Goal: Find specific page/section: Find specific page/section

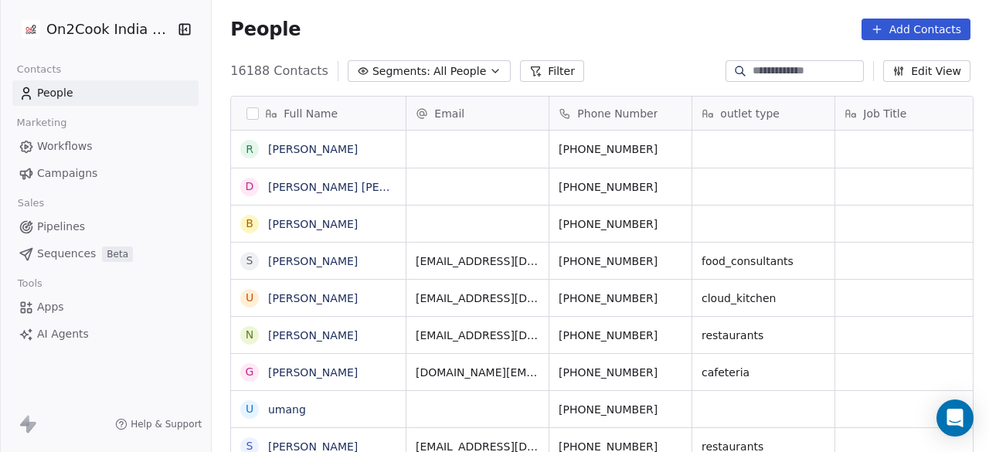
scroll to position [12, 12]
click at [456, 65] on span "All People" at bounding box center [460, 71] width 53 height 16
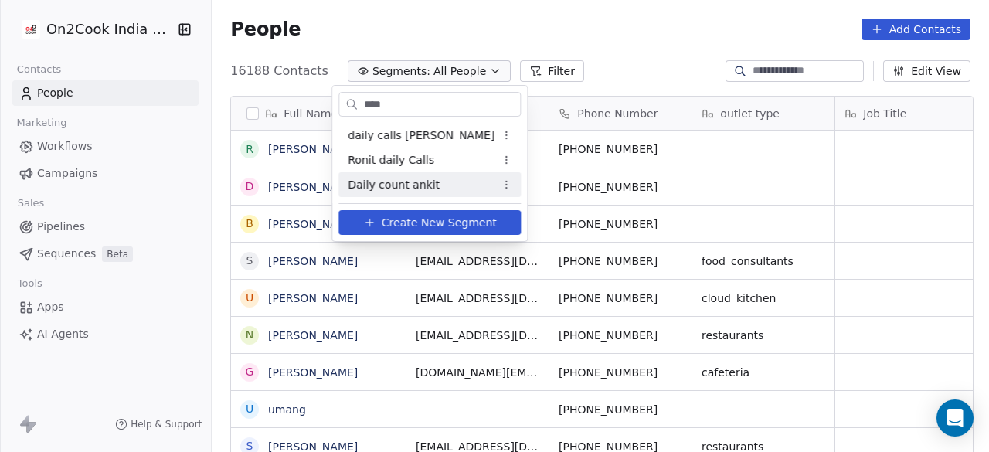
type input "****"
click at [417, 180] on span "Daily count ankit" at bounding box center [394, 185] width 92 height 16
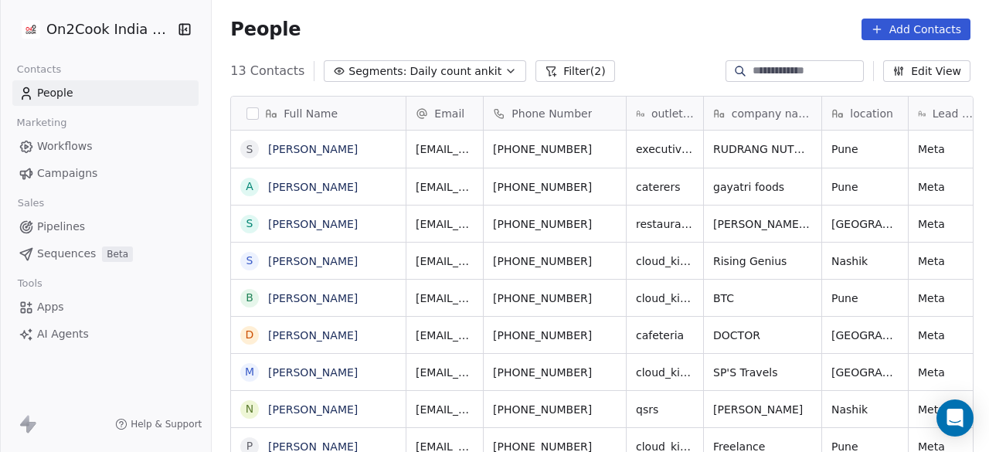
scroll to position [386, 768]
click at [545, 67] on icon at bounding box center [551, 71] width 12 height 12
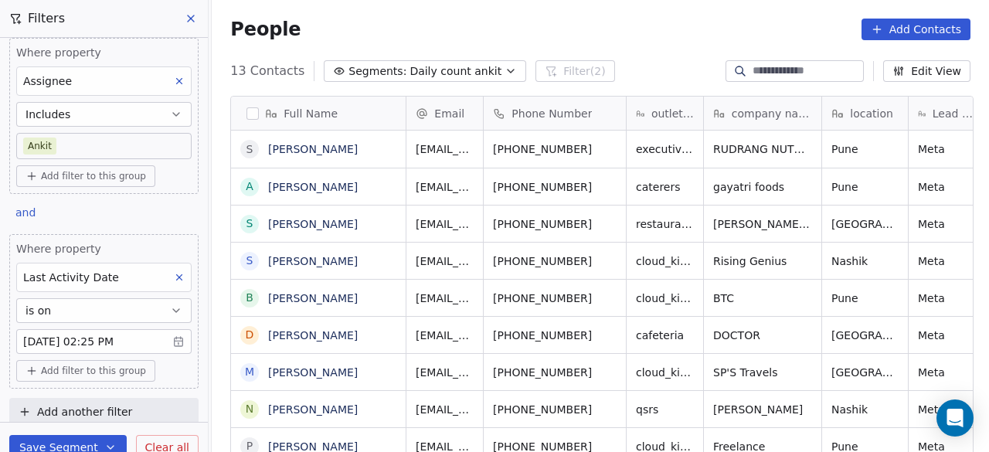
scroll to position [19, 0]
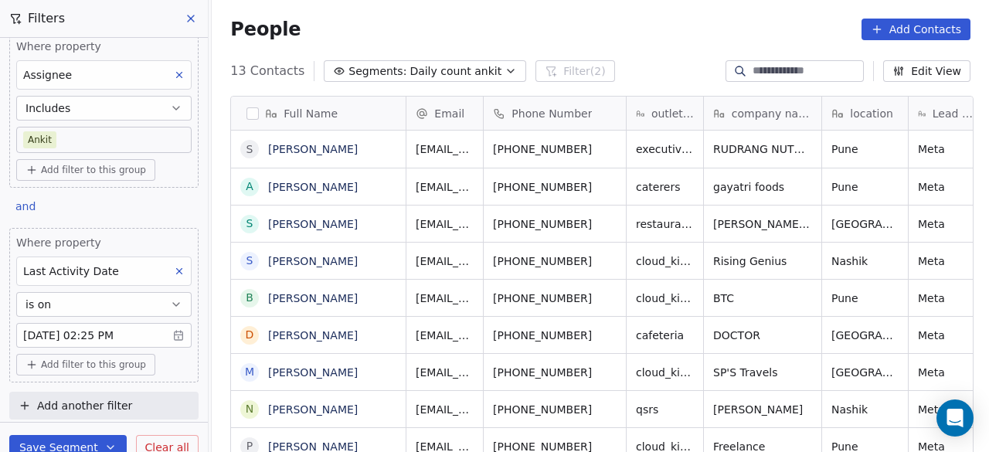
click at [133, 333] on body "On2Cook India Pvt. Ltd. Contacts People Marketing Workflows Campaigns Sales Pip…" at bounding box center [494, 226] width 989 height 452
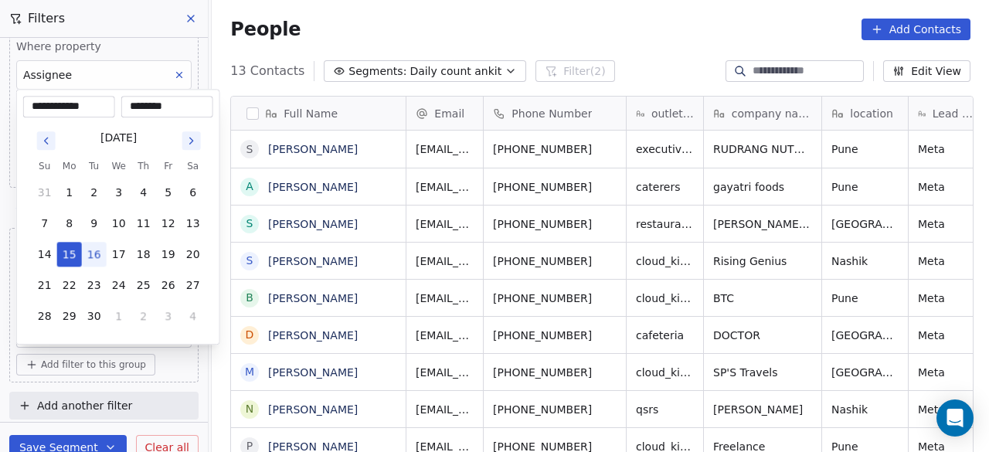
click at [91, 249] on button "16" at bounding box center [94, 254] width 25 height 25
type input "**********"
click at [71, 448] on html "On2Cook India Pvt. Ltd. Contacts People Marketing Workflows Campaigns Sales Pip…" at bounding box center [494, 226] width 989 height 452
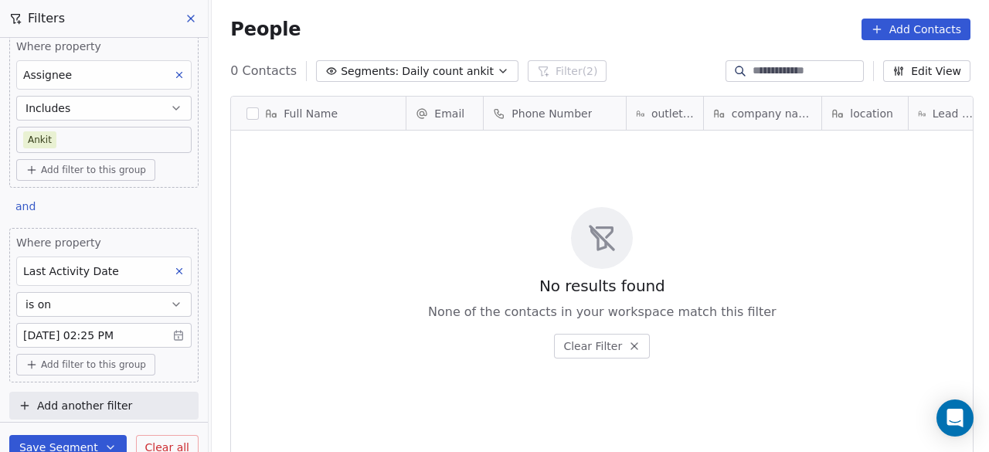
scroll to position [386, 768]
